Goal: Task Accomplishment & Management: Manage account settings

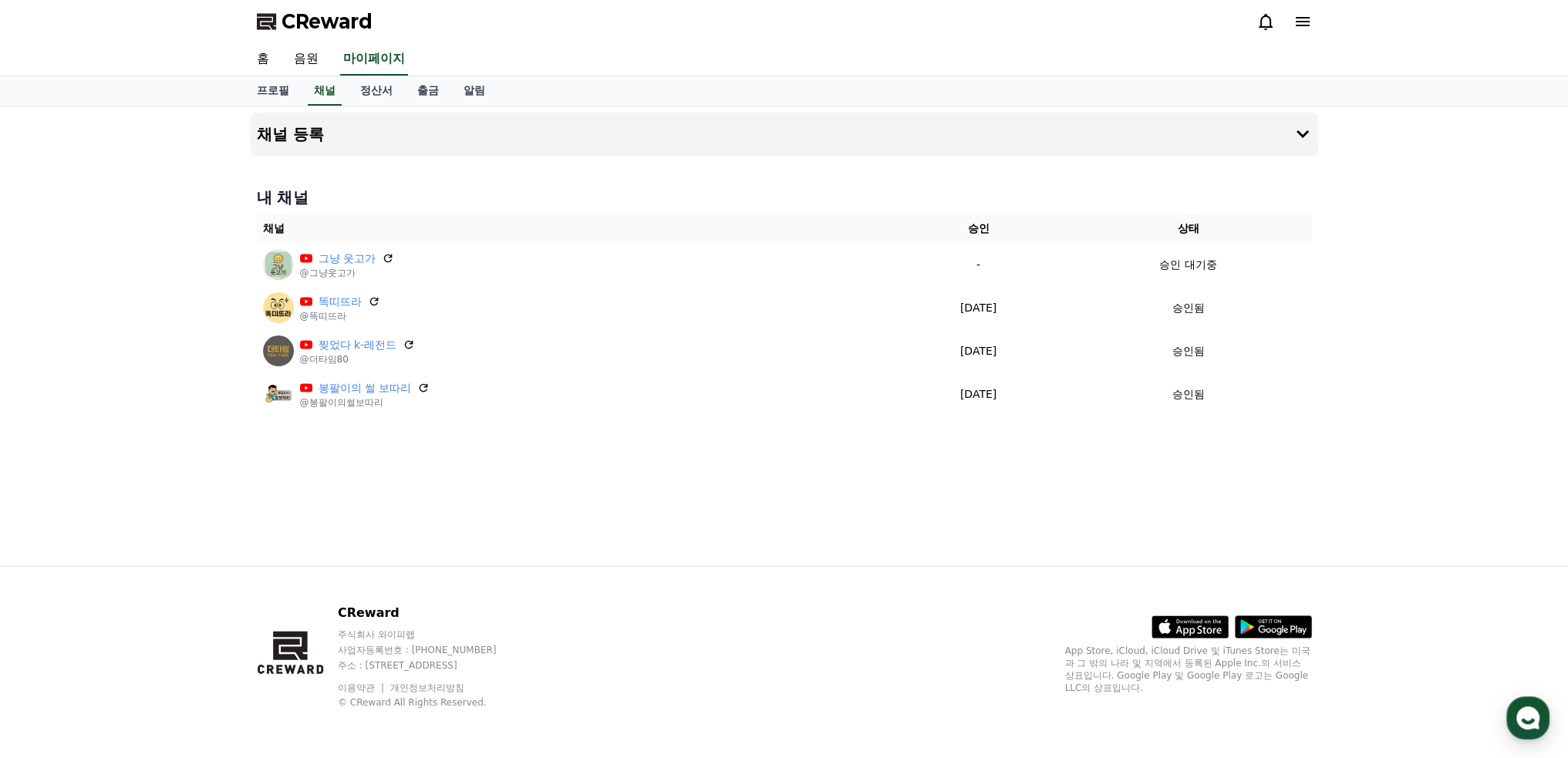
click at [1265, 16] on icon at bounding box center [1266, 22] width 14 height 16
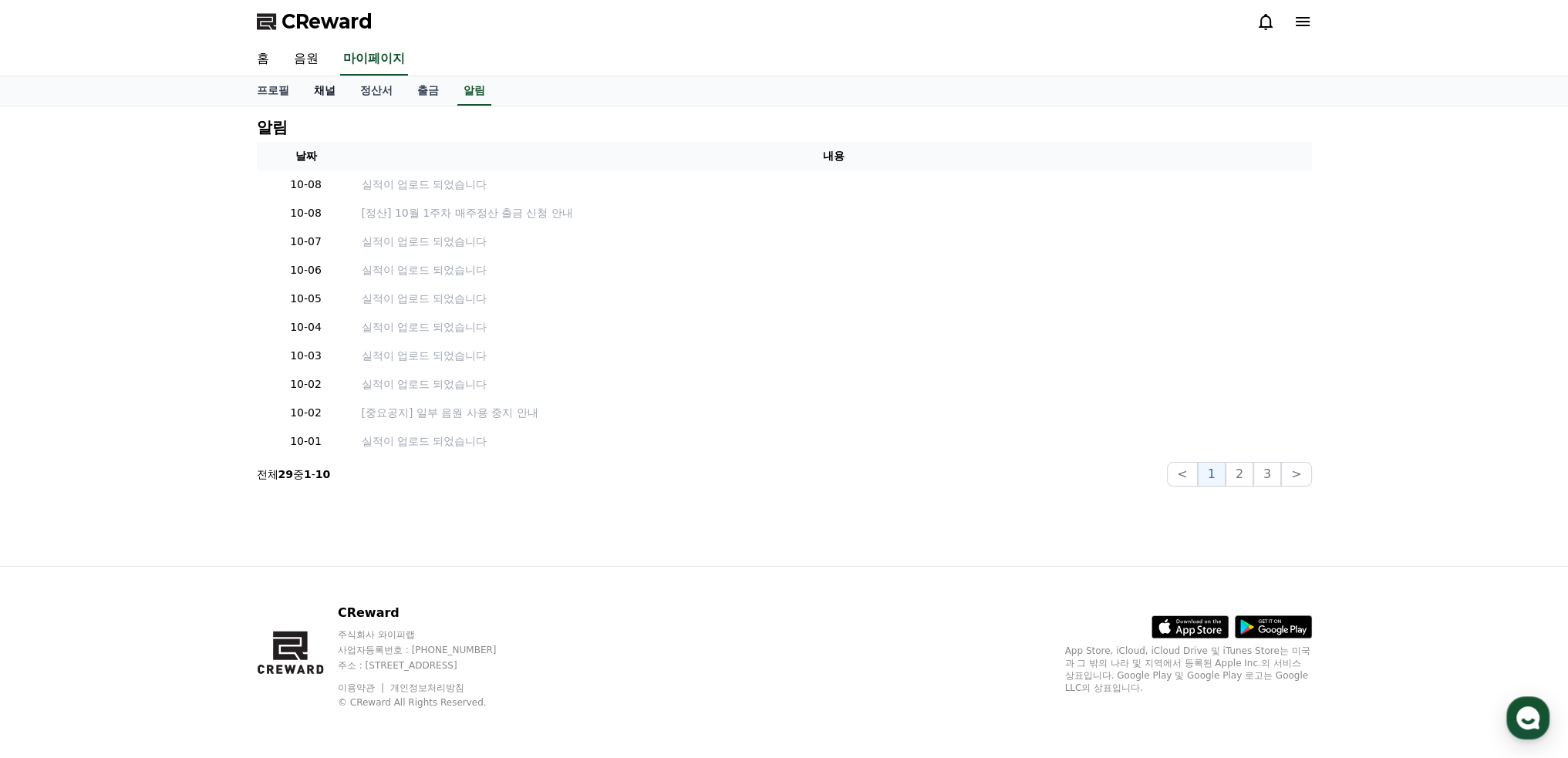
click at [321, 86] on link "채널" at bounding box center [324, 91] width 46 height 30
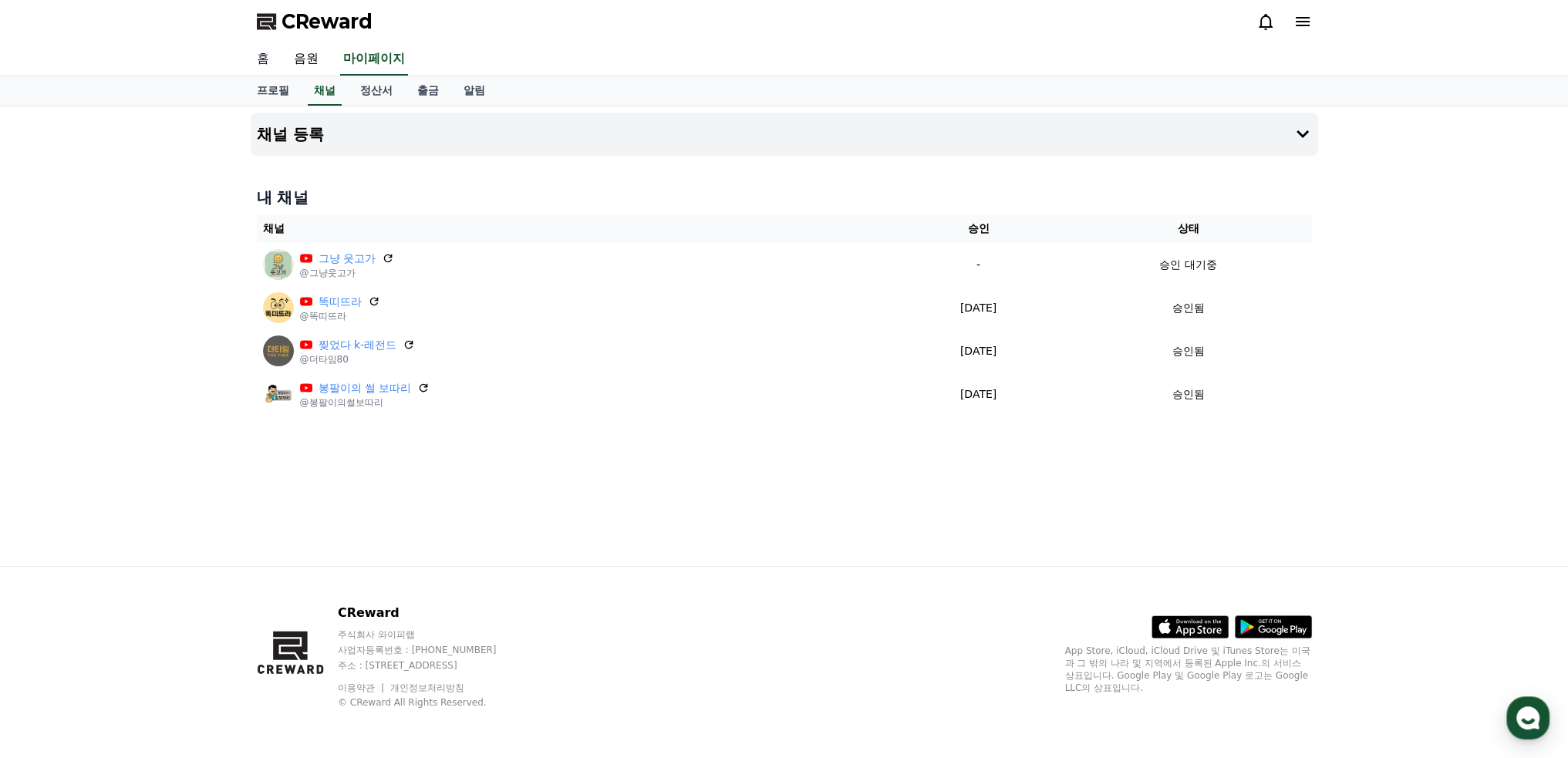
click at [272, 53] on link "홈" at bounding box center [263, 59] width 37 height 33
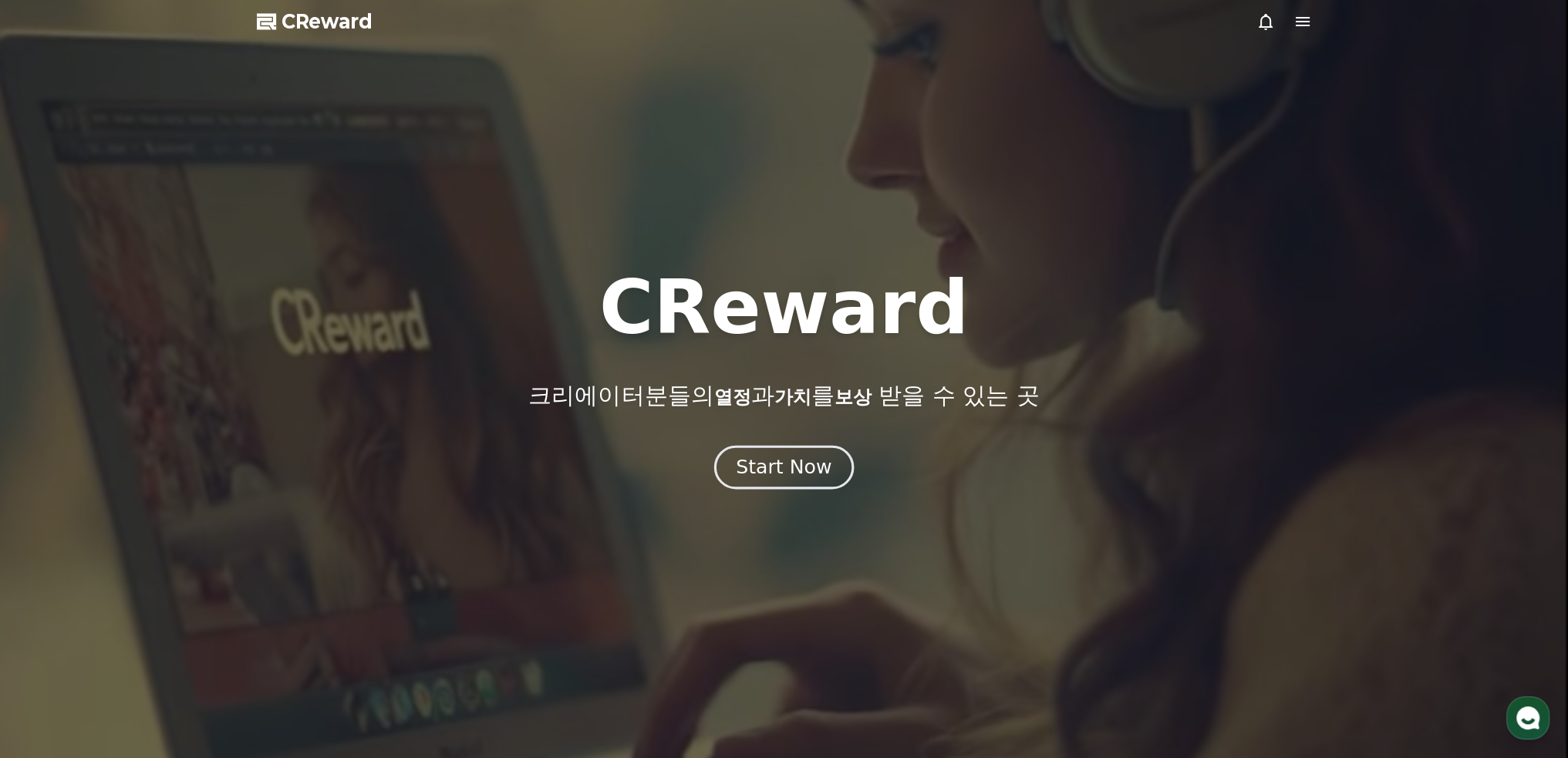
click at [777, 468] on div "Start Now" at bounding box center [783, 467] width 96 height 26
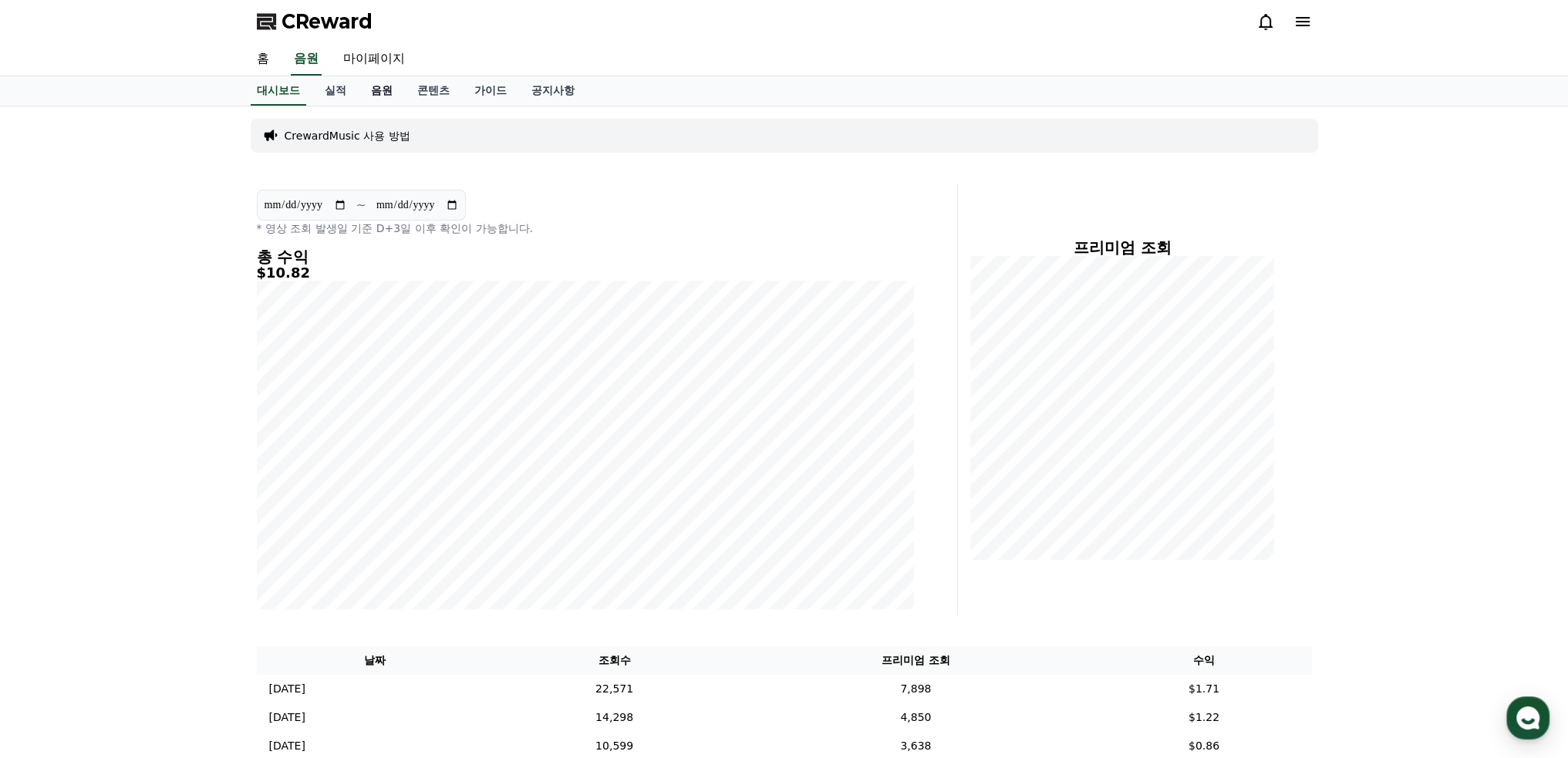
click at [380, 93] on link "음원" at bounding box center [381, 91] width 46 height 30
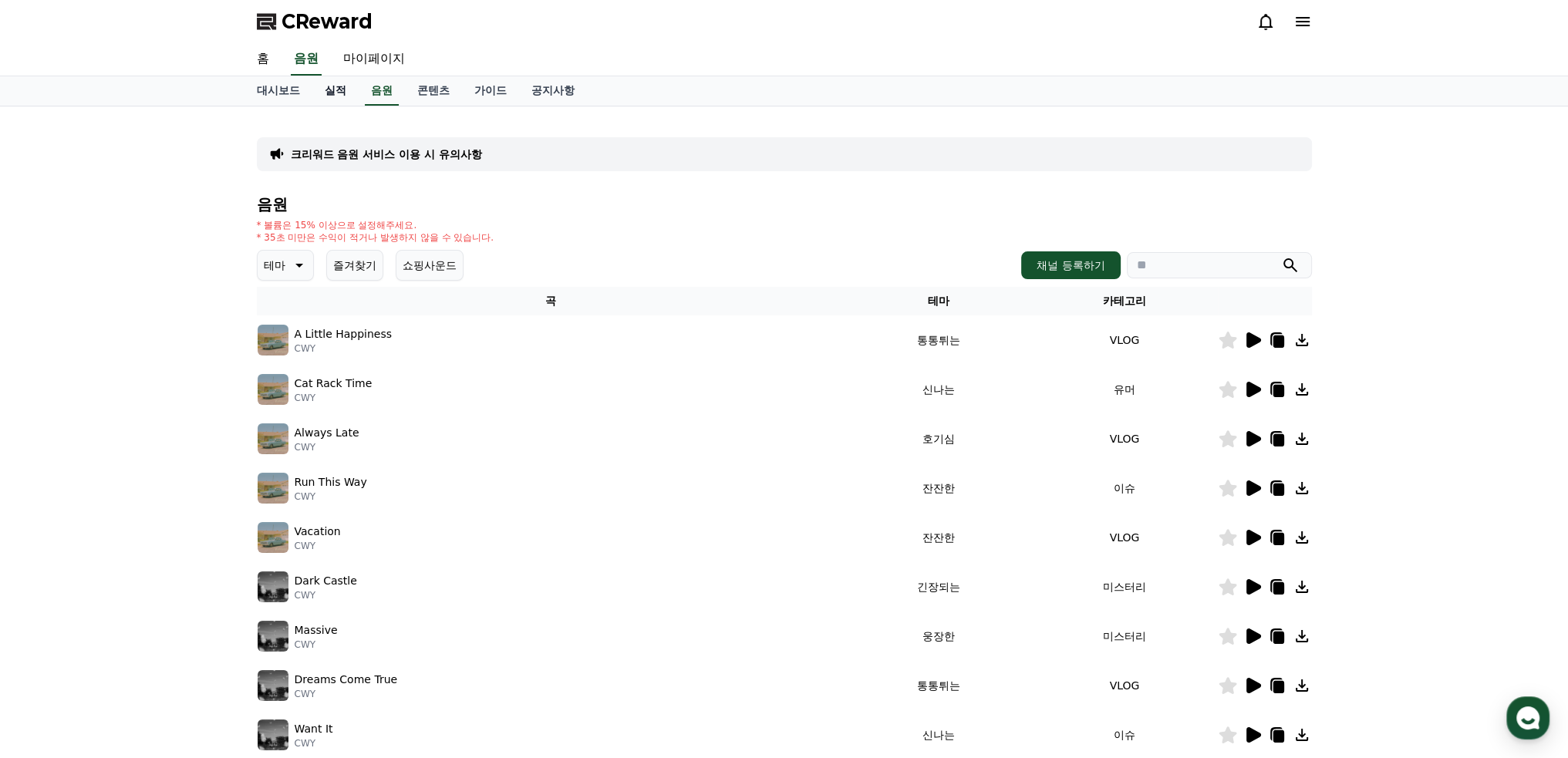
click at [338, 91] on link "실적" at bounding box center [335, 91] width 46 height 30
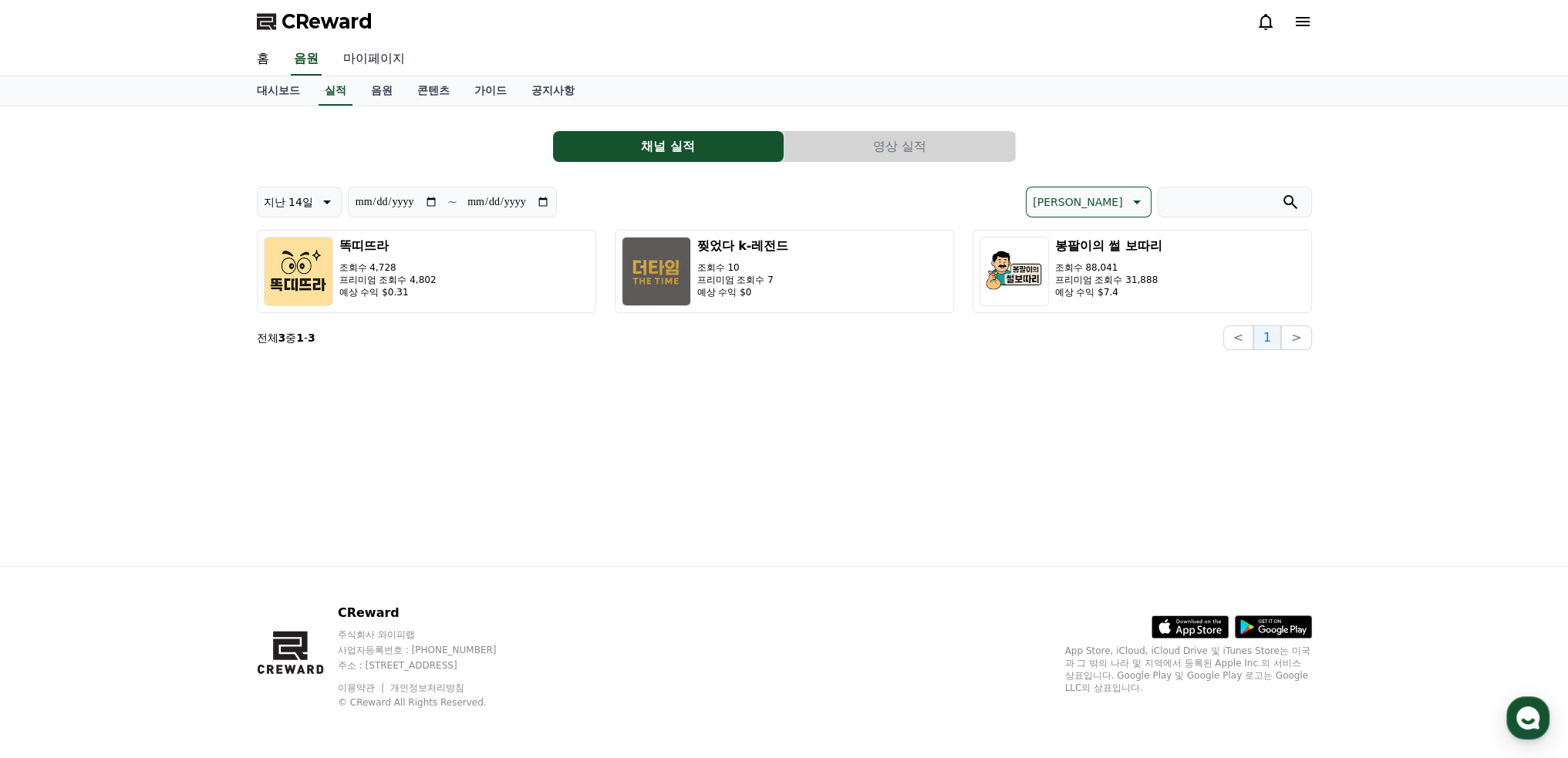
click at [379, 52] on link "마이페이지" at bounding box center [373, 59] width 87 height 33
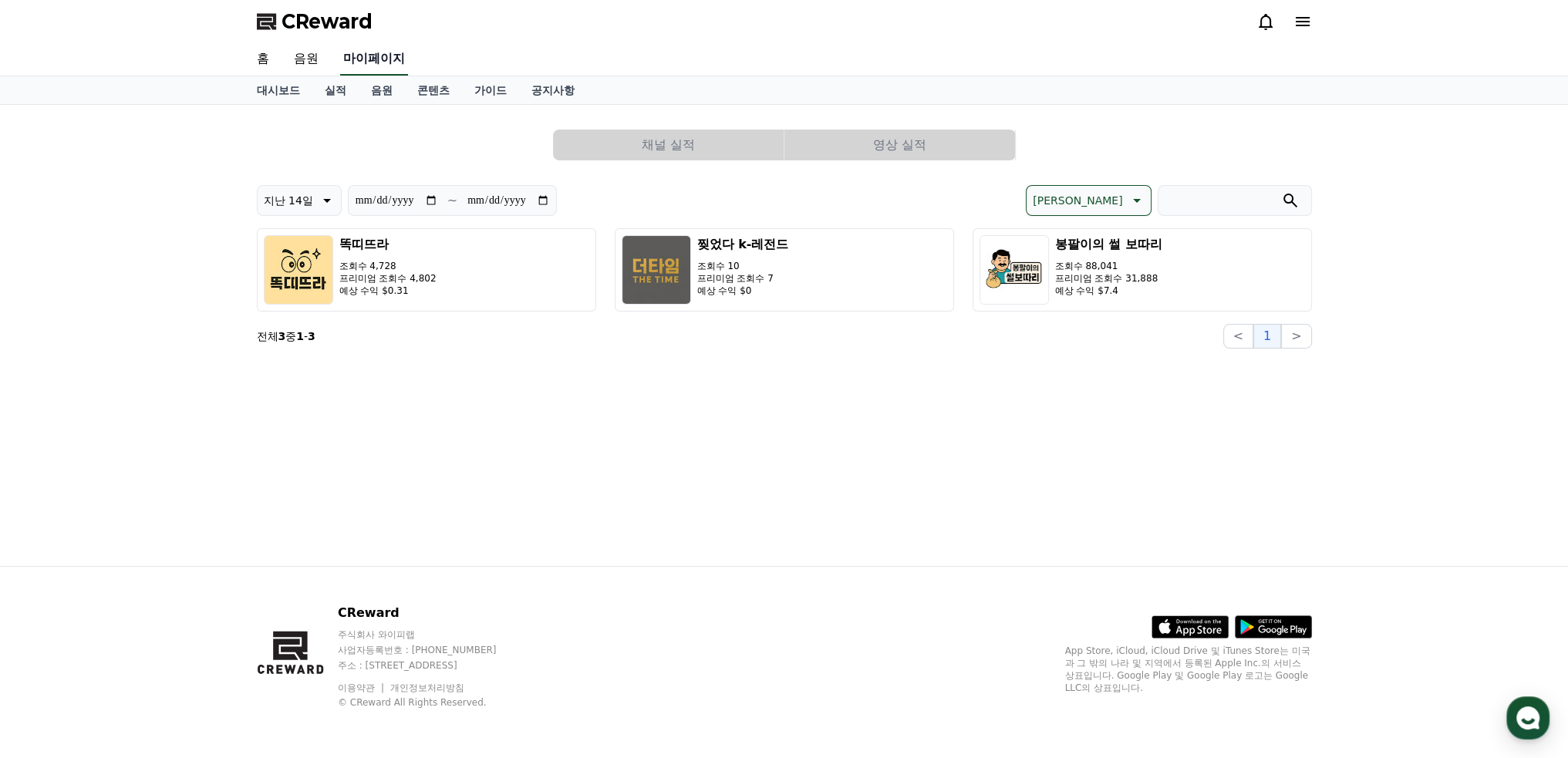
select select "**********"
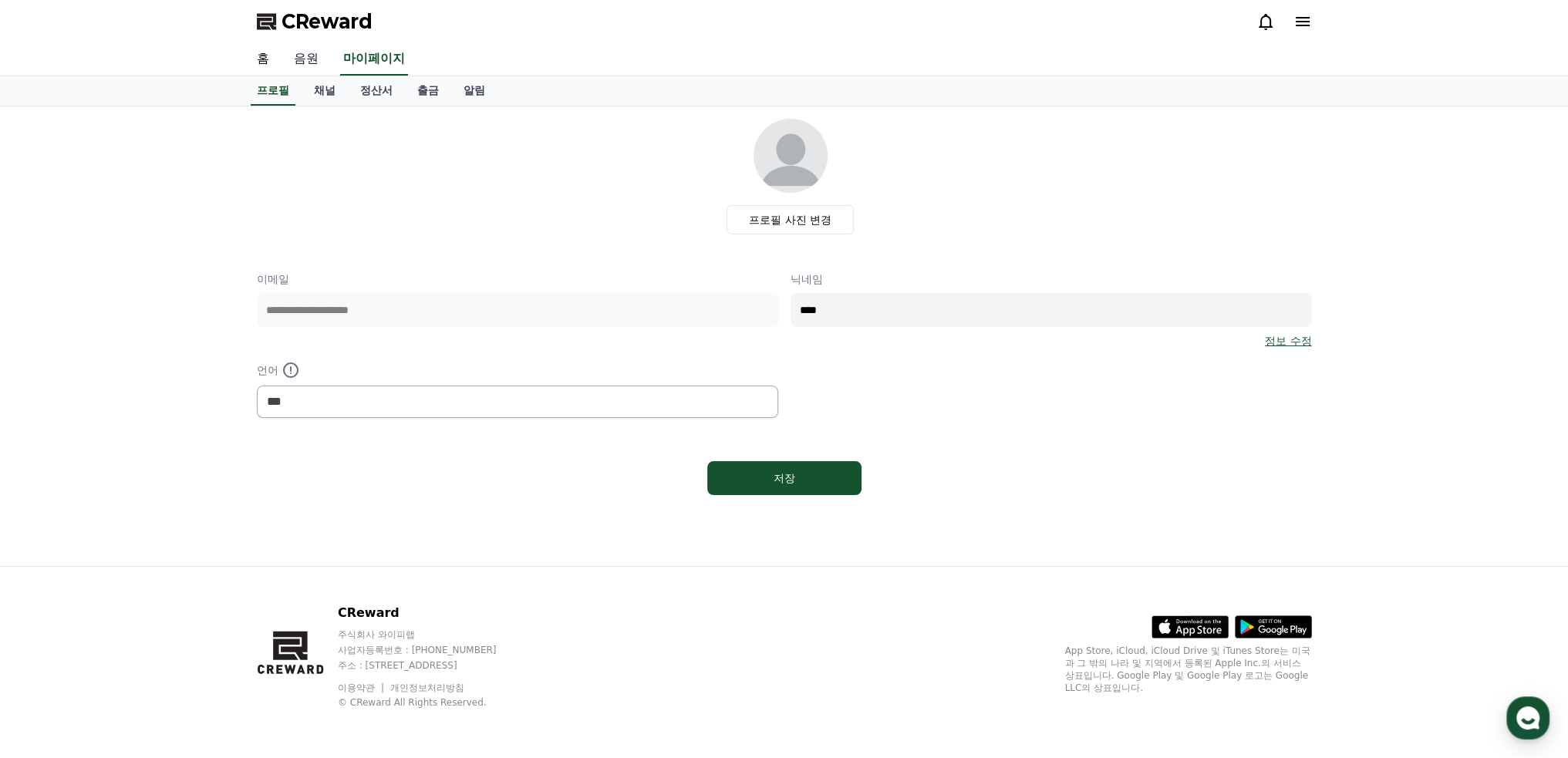
click at [309, 55] on link "음원" at bounding box center [305, 59] width 49 height 33
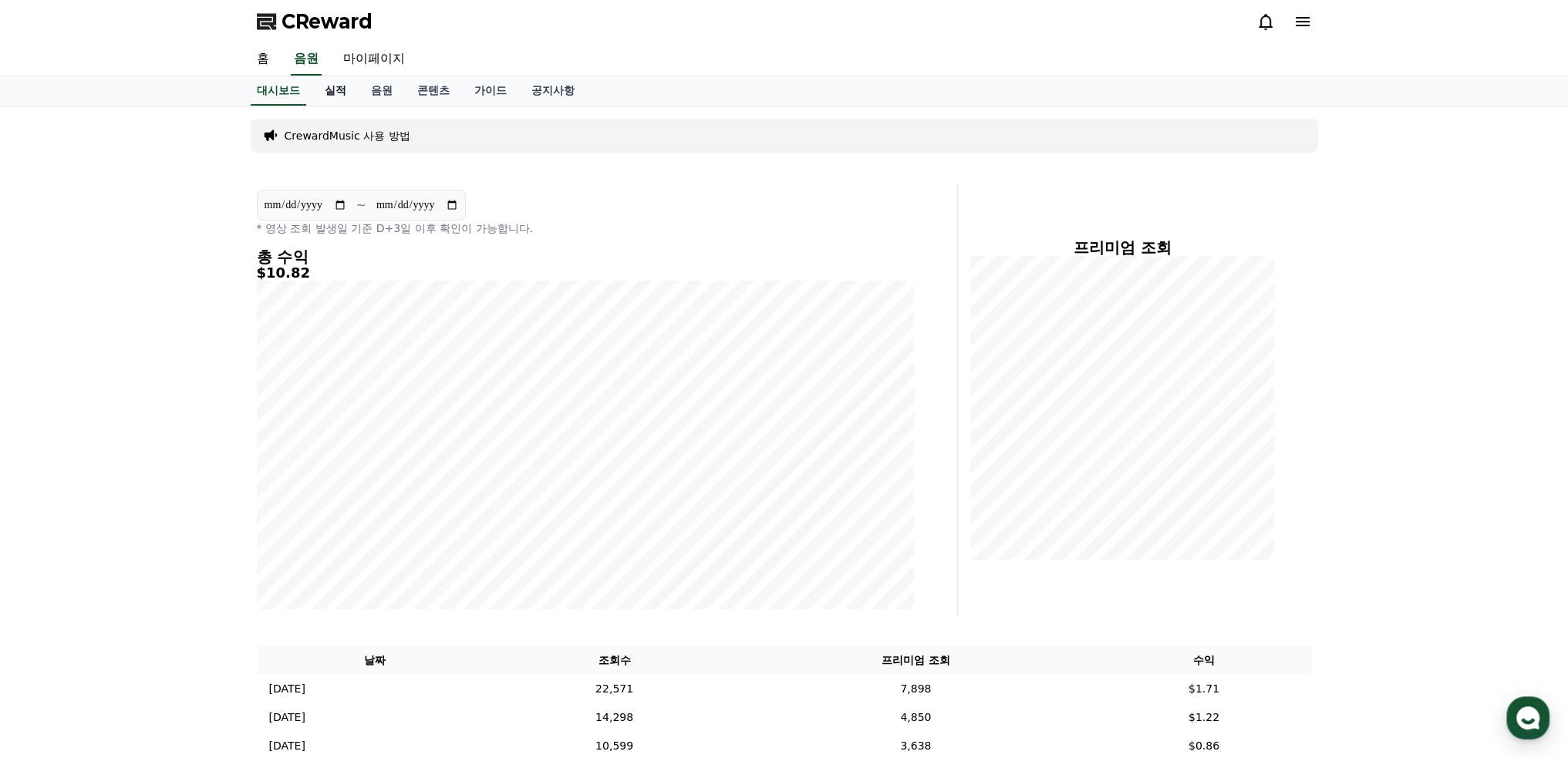
click at [342, 89] on link "실적" at bounding box center [335, 91] width 46 height 30
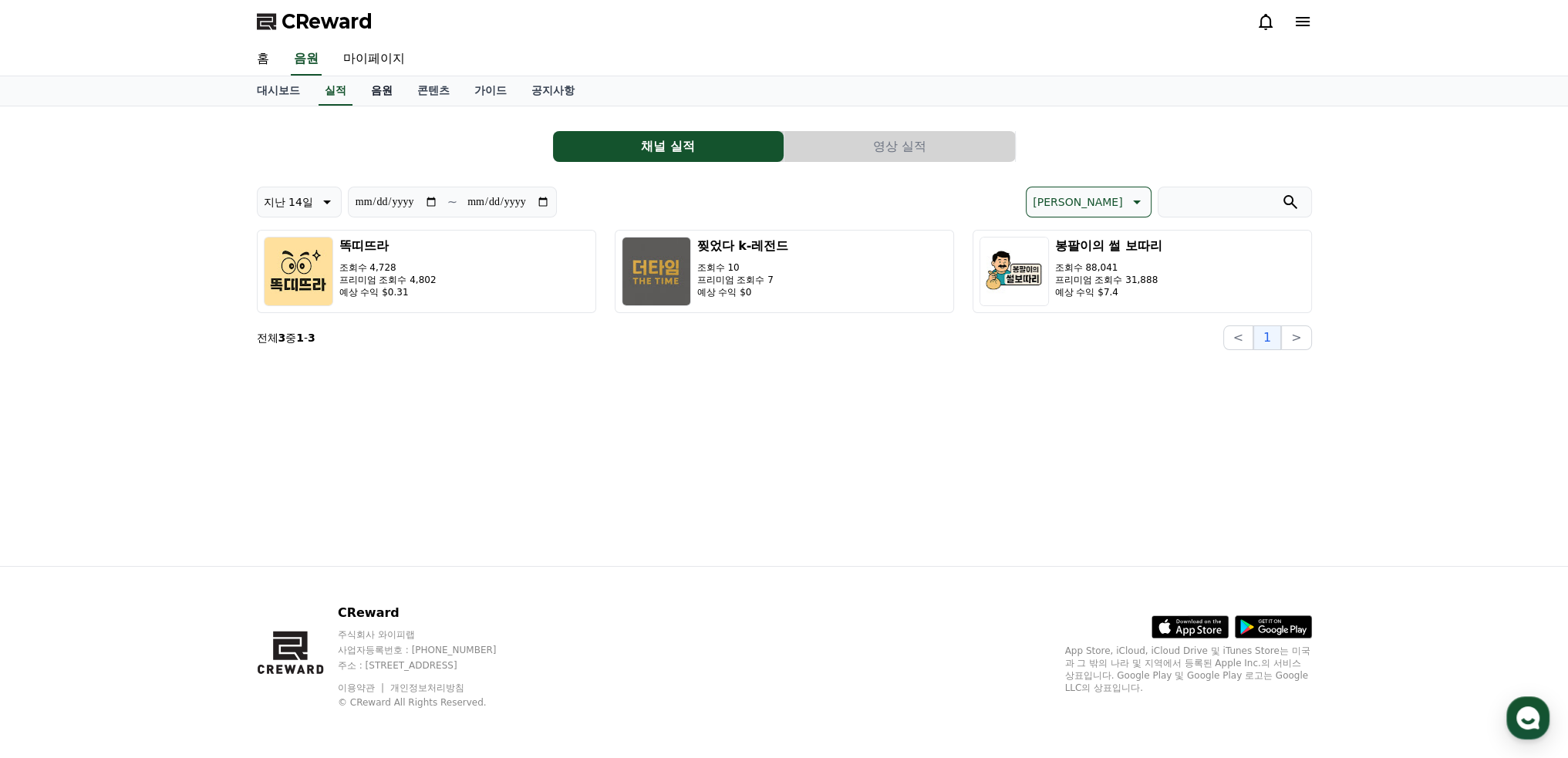
click at [383, 86] on link "음원" at bounding box center [381, 91] width 46 height 30
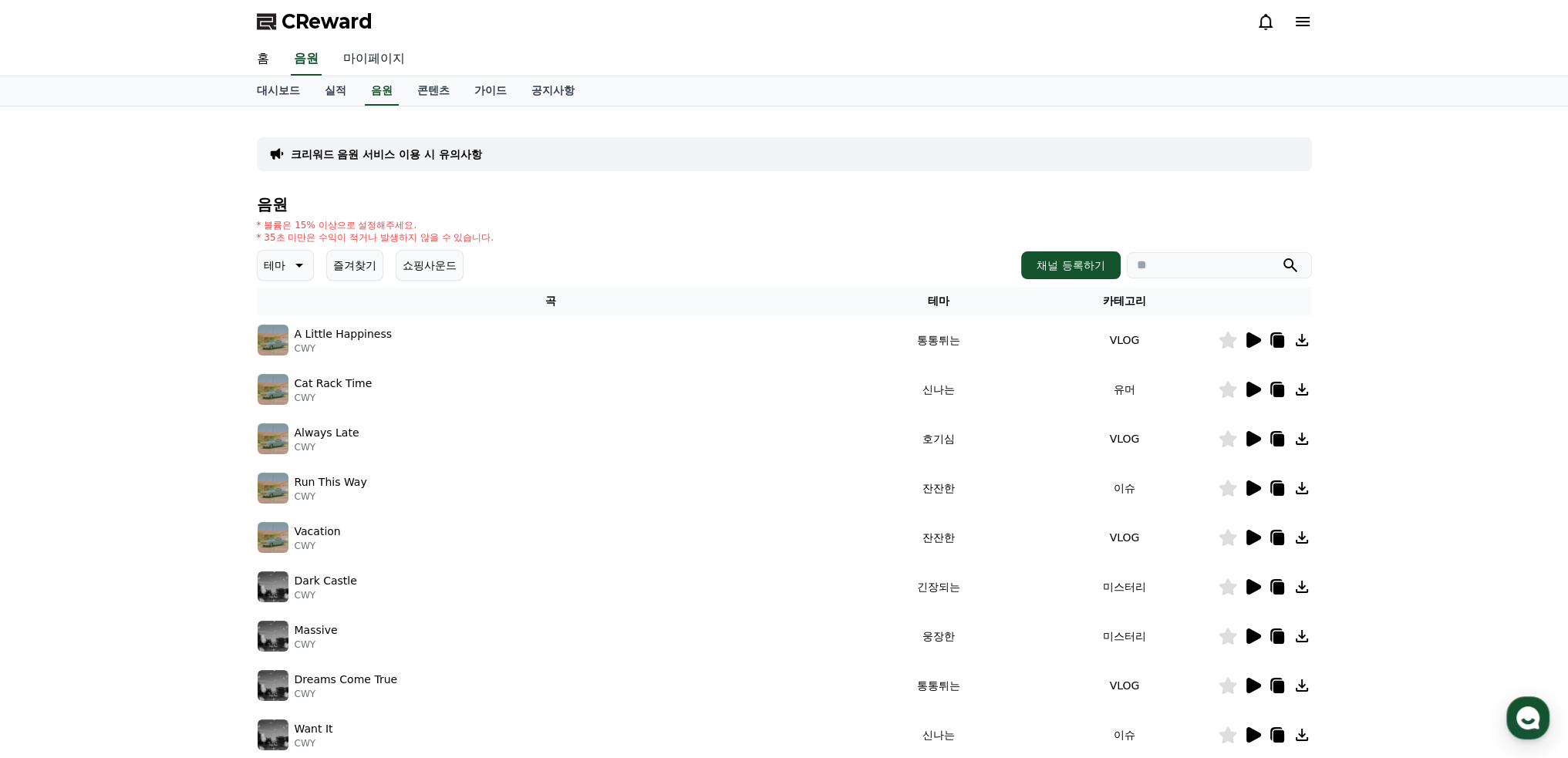
click at [379, 48] on link "마이페이지" at bounding box center [373, 59] width 87 height 33
select select "**********"
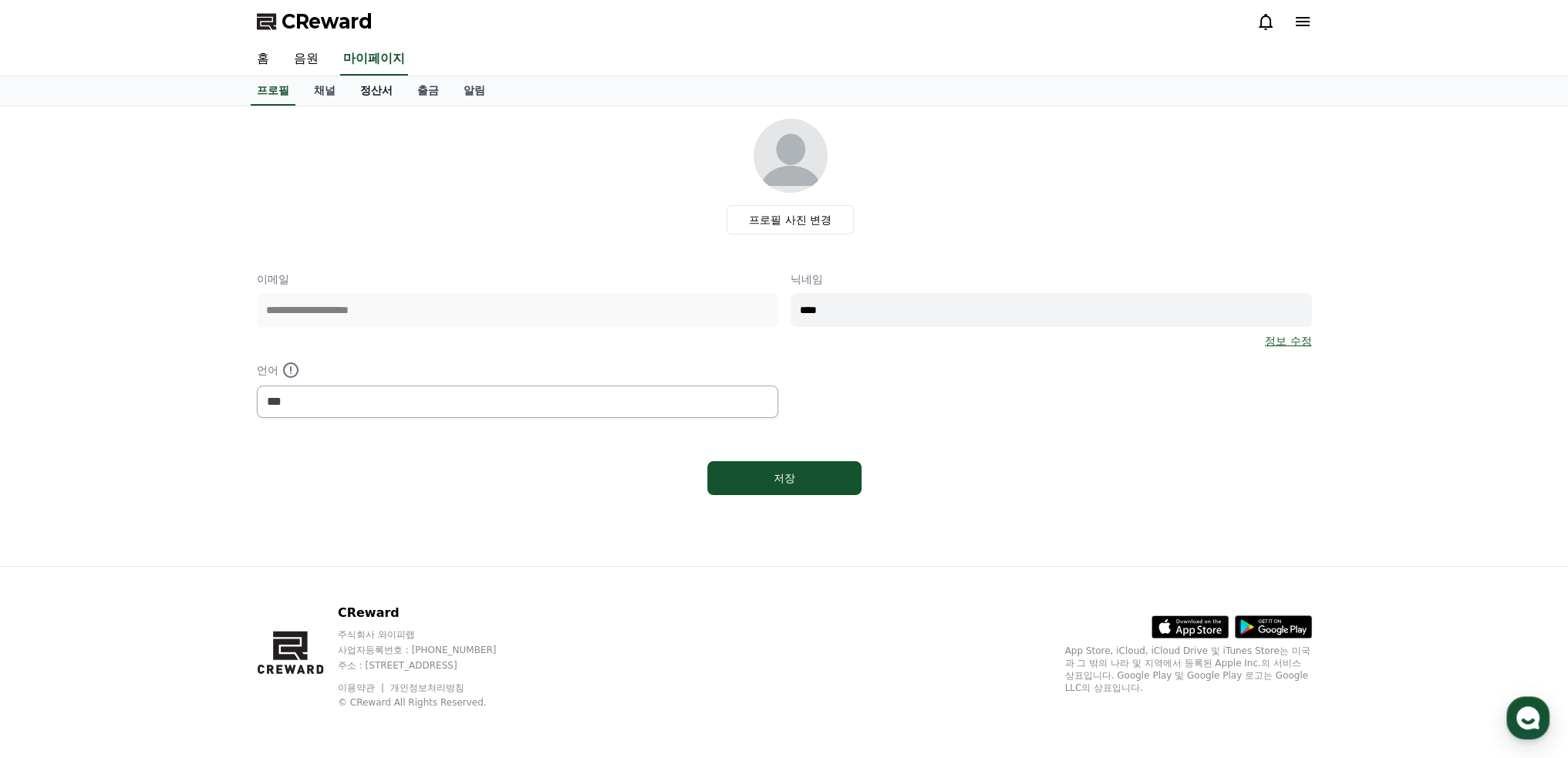
click at [386, 90] on link "정산서" at bounding box center [376, 91] width 57 height 30
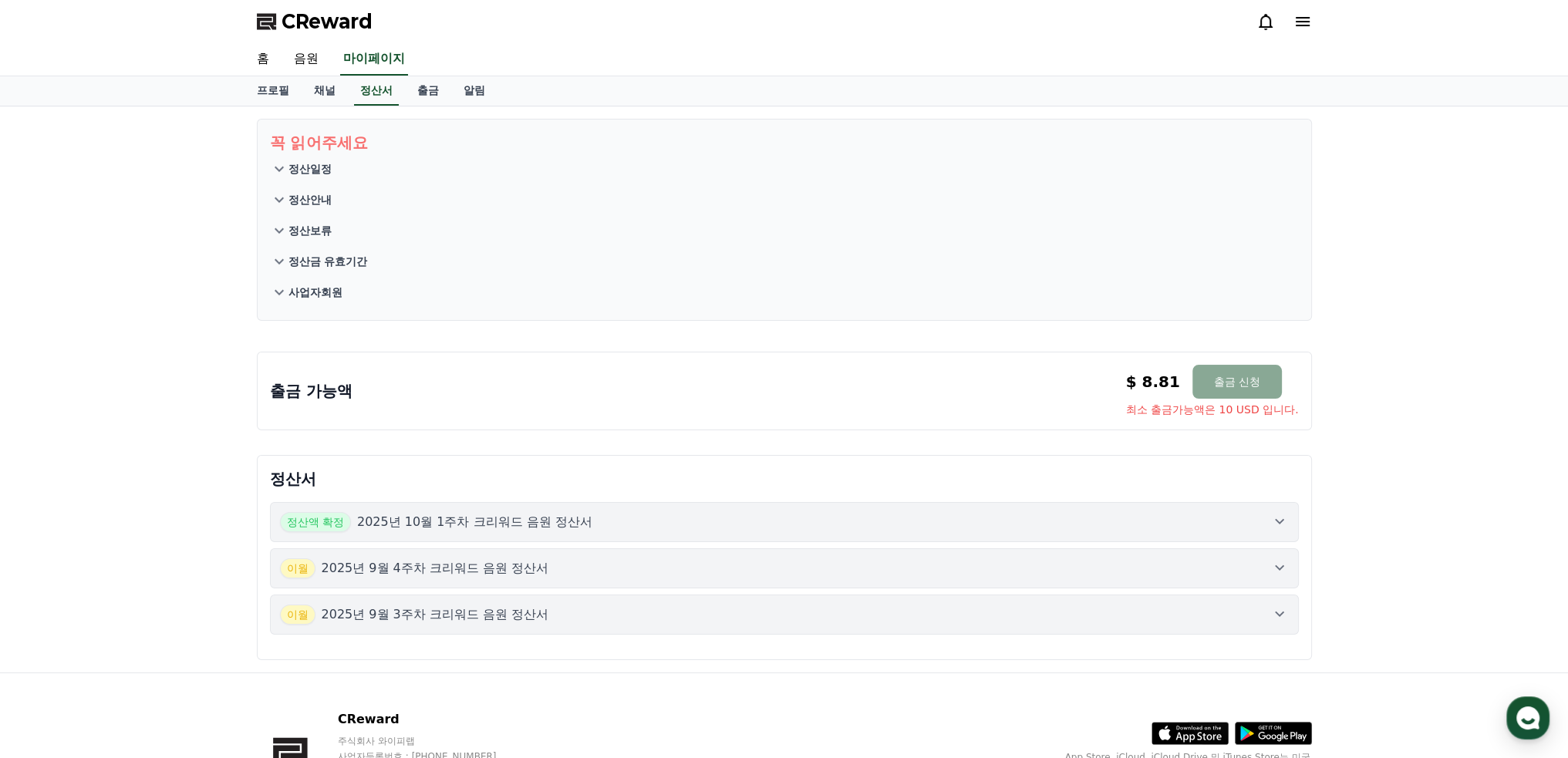
click at [316, 166] on p "정산일정" at bounding box center [309, 169] width 43 height 16
